Goal: Information Seeking & Learning: Check status

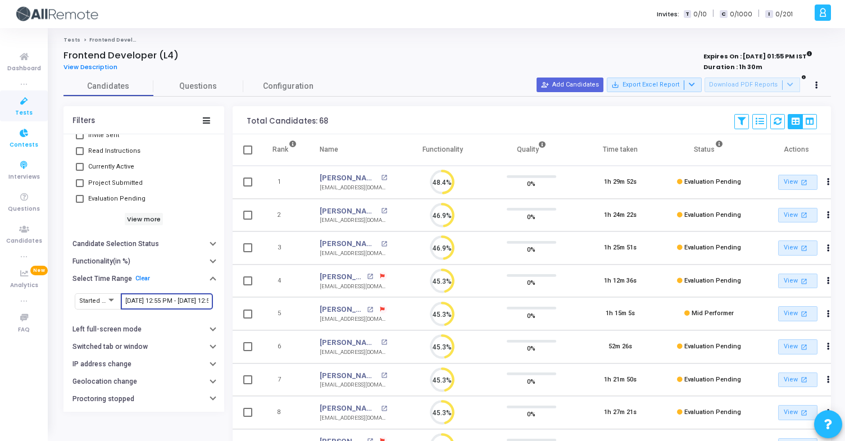
click at [34, 141] on span "Contests" at bounding box center [24, 145] width 29 height 10
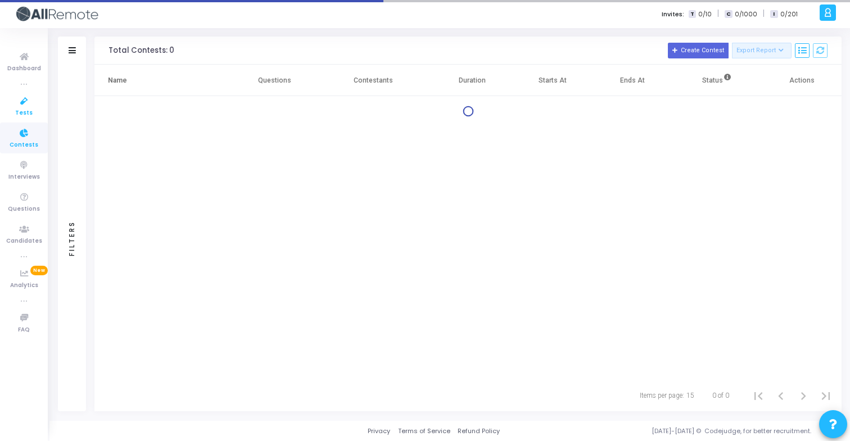
click at [31, 102] on icon at bounding box center [24, 101] width 24 height 14
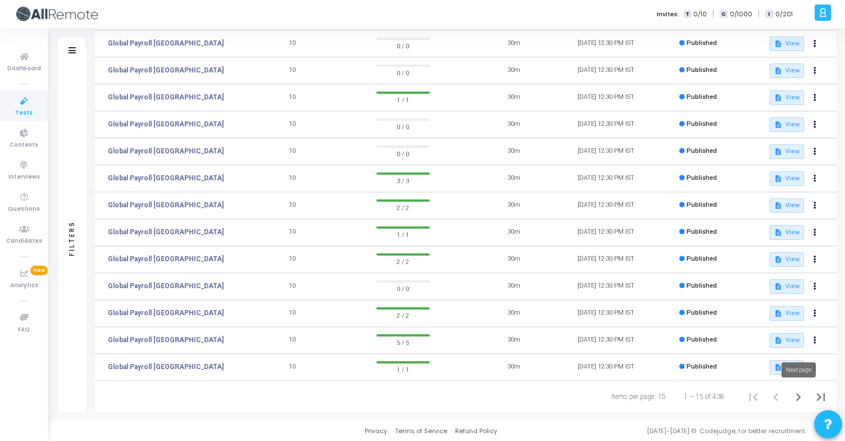
click at [802, 394] on icon "Next page" at bounding box center [799, 397] width 16 height 16
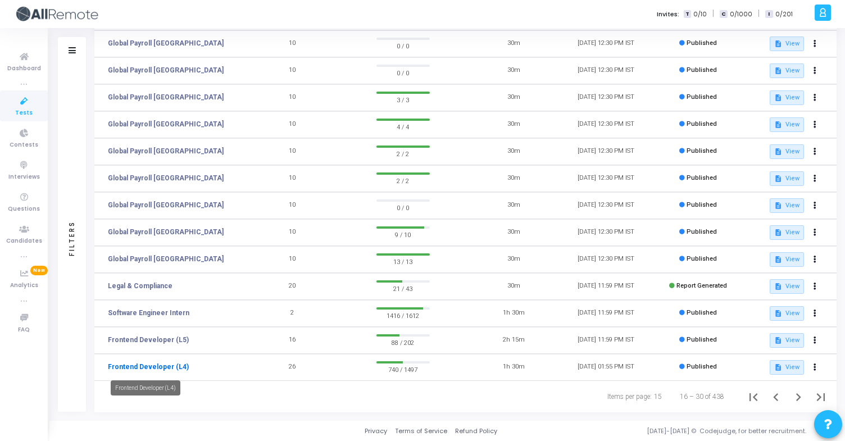
click at [165, 371] on link "Frontend Developer (L4)" at bounding box center [148, 367] width 81 height 10
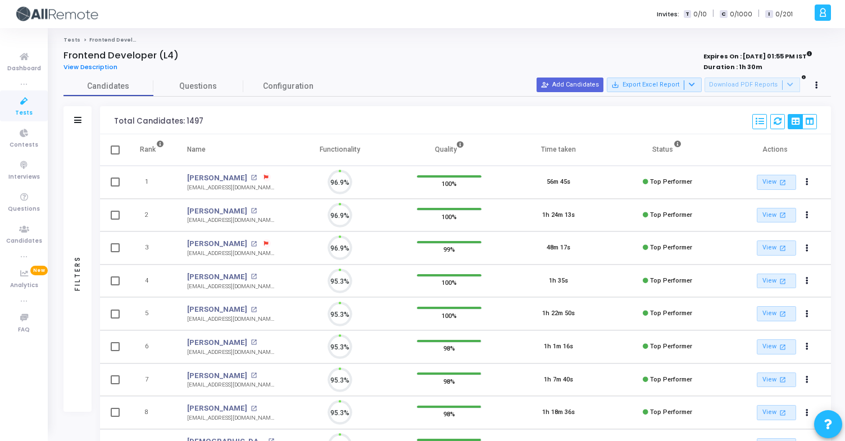
click at [86, 125] on div "Filters" at bounding box center [77, 120] width 28 height 28
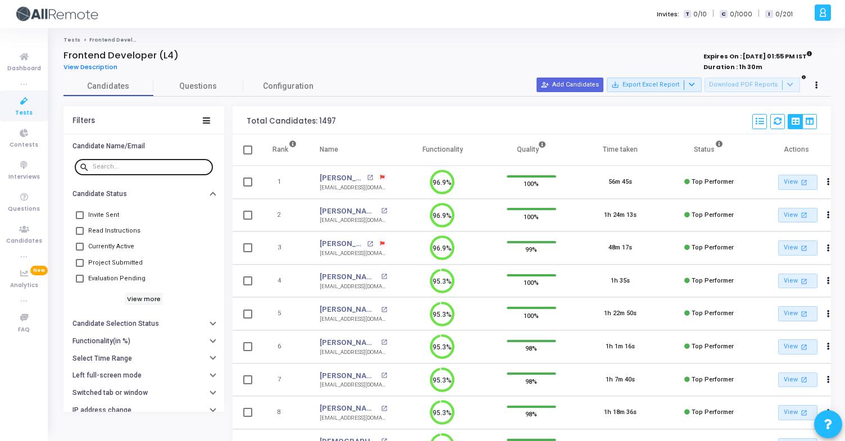
click at [129, 169] on input "text" at bounding box center [151, 167] width 116 height 7
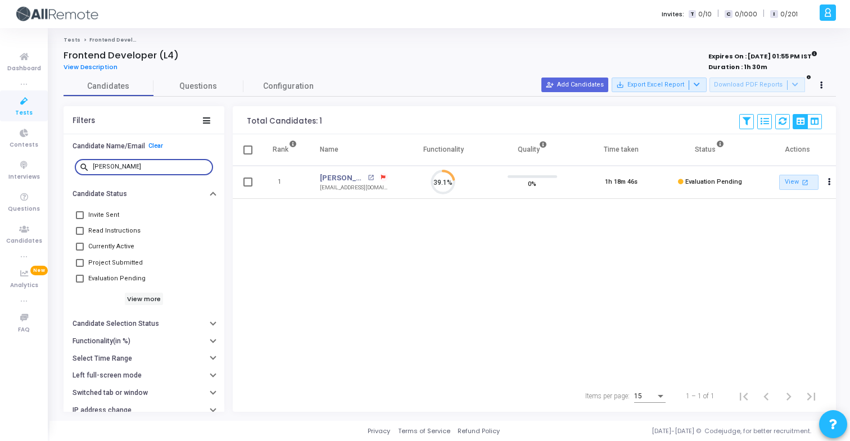
scroll to position [24, 29]
type input "anmol gupta"
click at [371, 176] on mat-icon "open_in_new" at bounding box center [370, 178] width 6 height 6
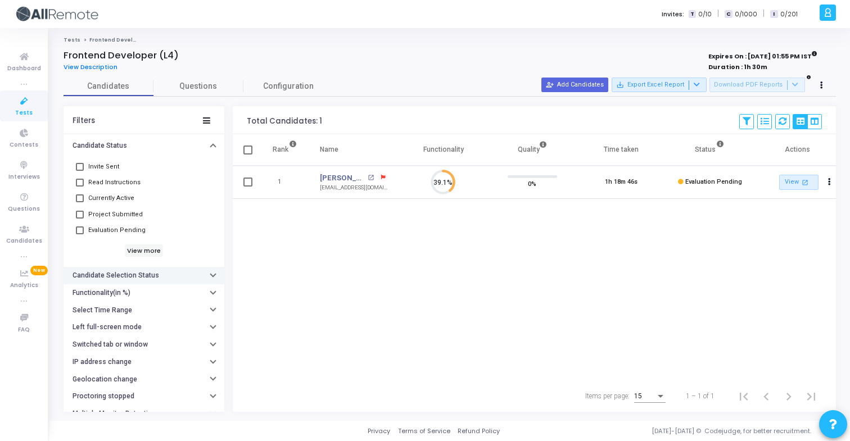
scroll to position [47, 0]
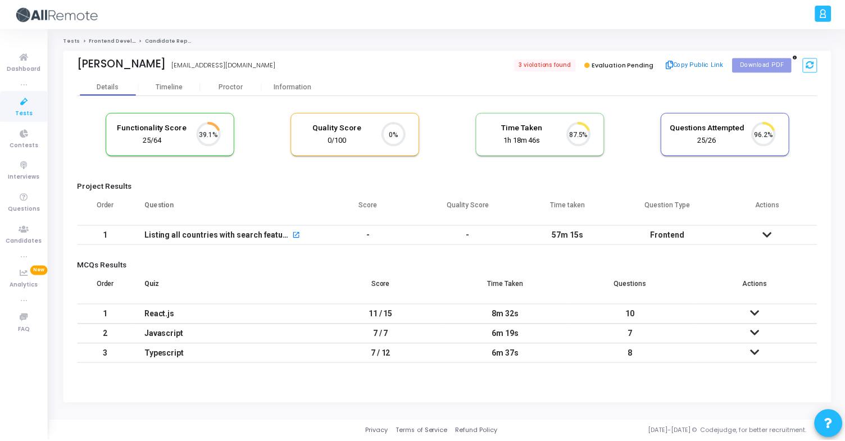
scroll to position [24, 29]
click at [300, 83] on div "Information" at bounding box center [294, 87] width 62 height 8
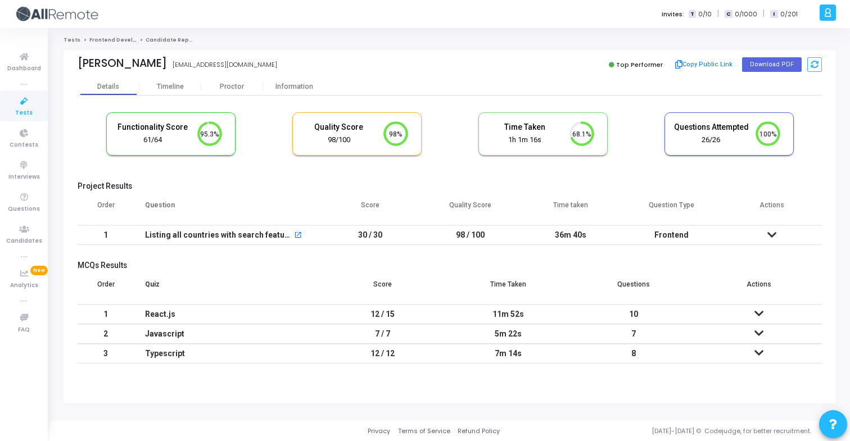
scroll to position [24, 29]
click at [302, 89] on div "Information" at bounding box center [294, 87] width 62 height 8
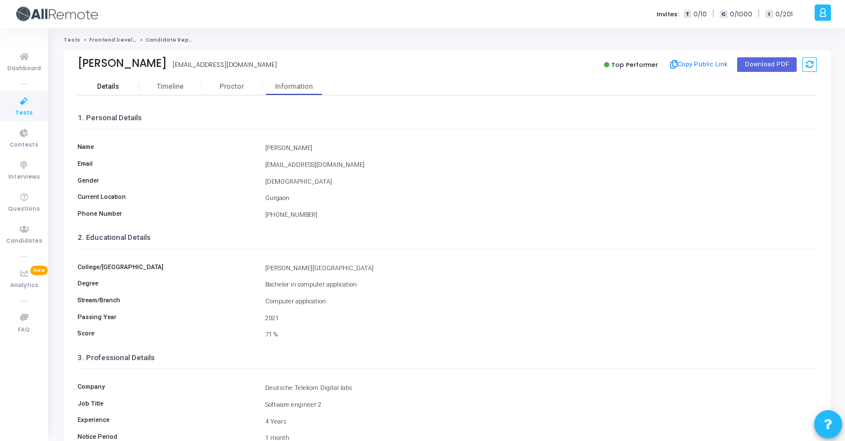
click at [117, 90] on div "Details" at bounding box center [109, 86] width 62 height 17
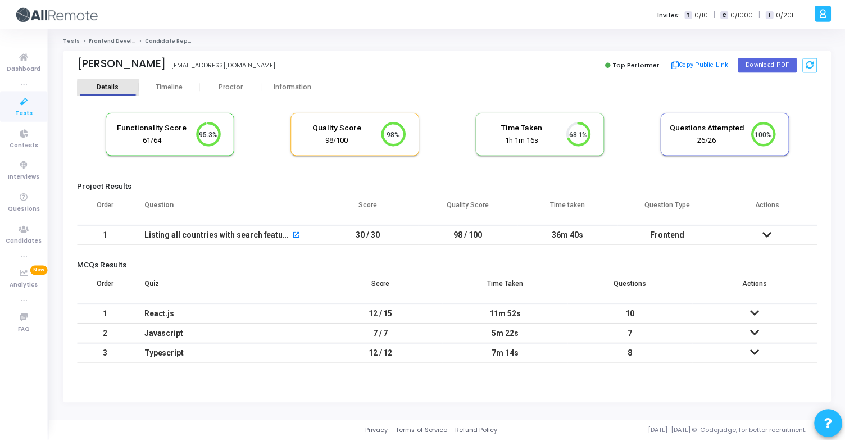
scroll to position [24, 29]
click at [301, 88] on div "Information" at bounding box center [294, 87] width 62 height 8
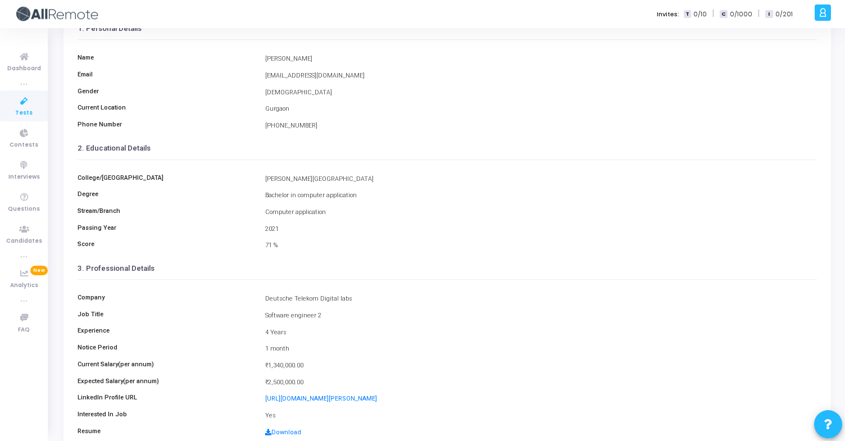
scroll to position [147, 0]
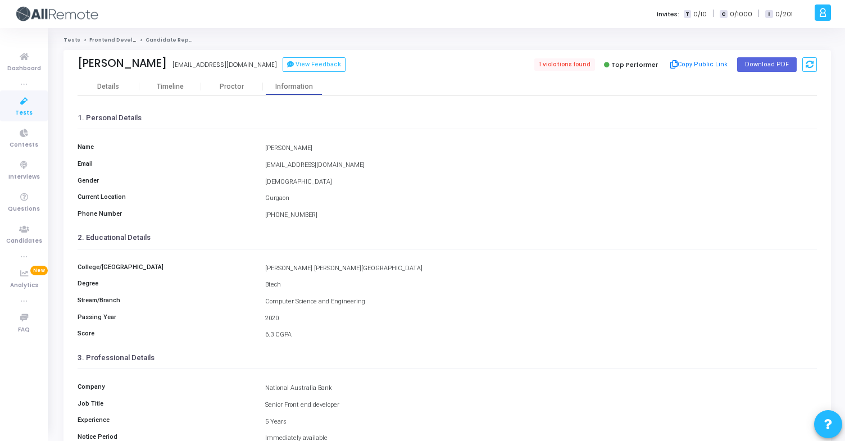
scroll to position [114, 0]
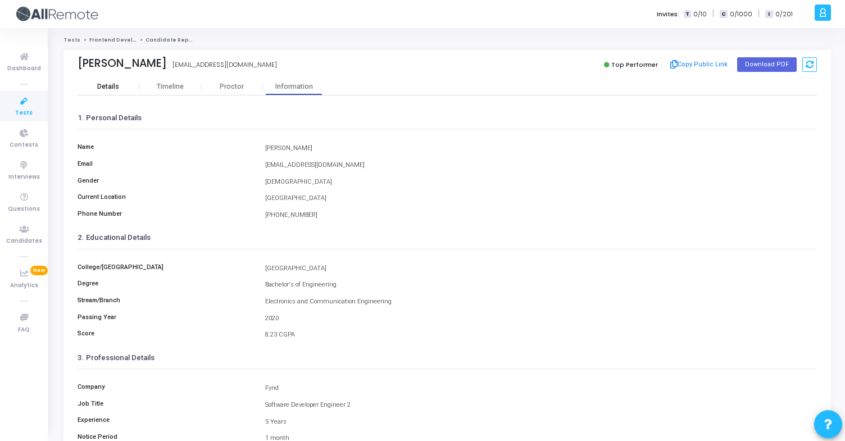
click at [127, 87] on div "Details" at bounding box center [109, 87] width 62 height 8
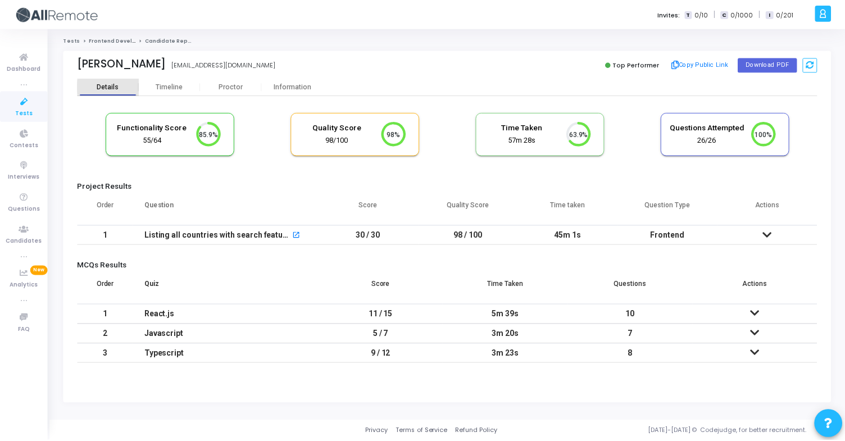
scroll to position [24, 29]
click at [314, 87] on div "Information" at bounding box center [294, 87] width 62 height 8
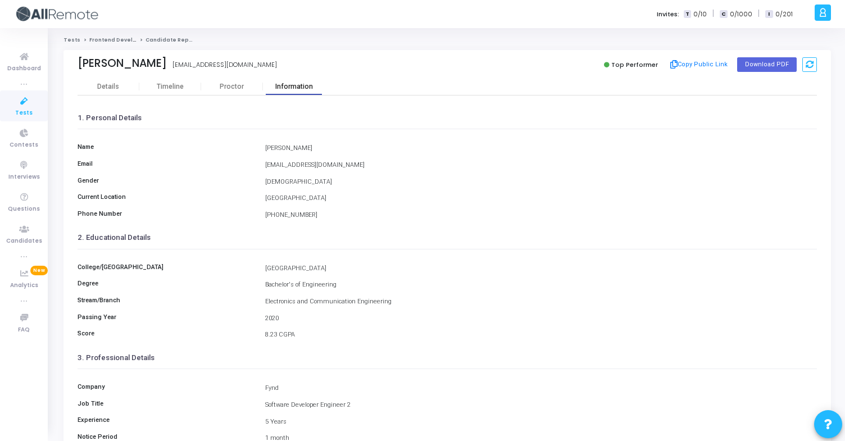
scroll to position [147, 0]
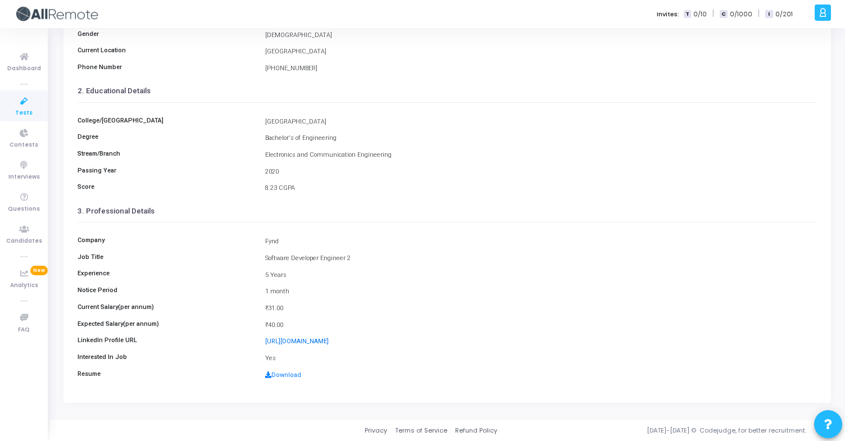
click at [329, 344] on link "https://www.linkedin.com/in/rohit0805" at bounding box center [296, 341] width 63 height 7
click at [282, 378] on link "Download" at bounding box center [283, 374] width 36 height 7
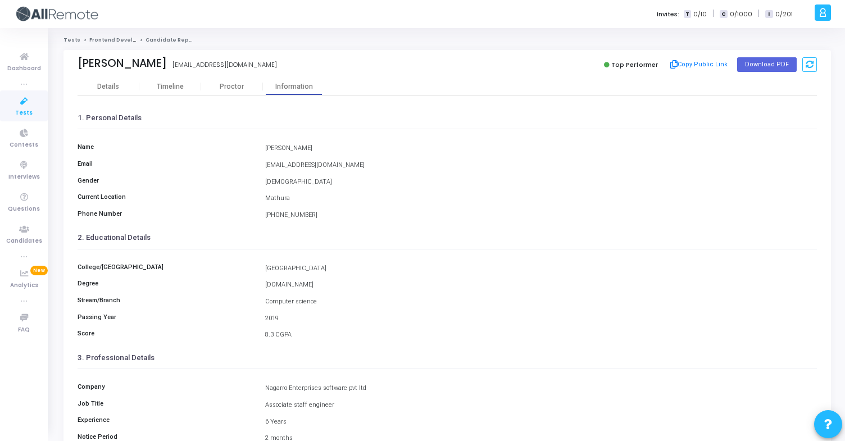
scroll to position [147, 0]
